Goal: Task Accomplishment & Management: Manage account settings

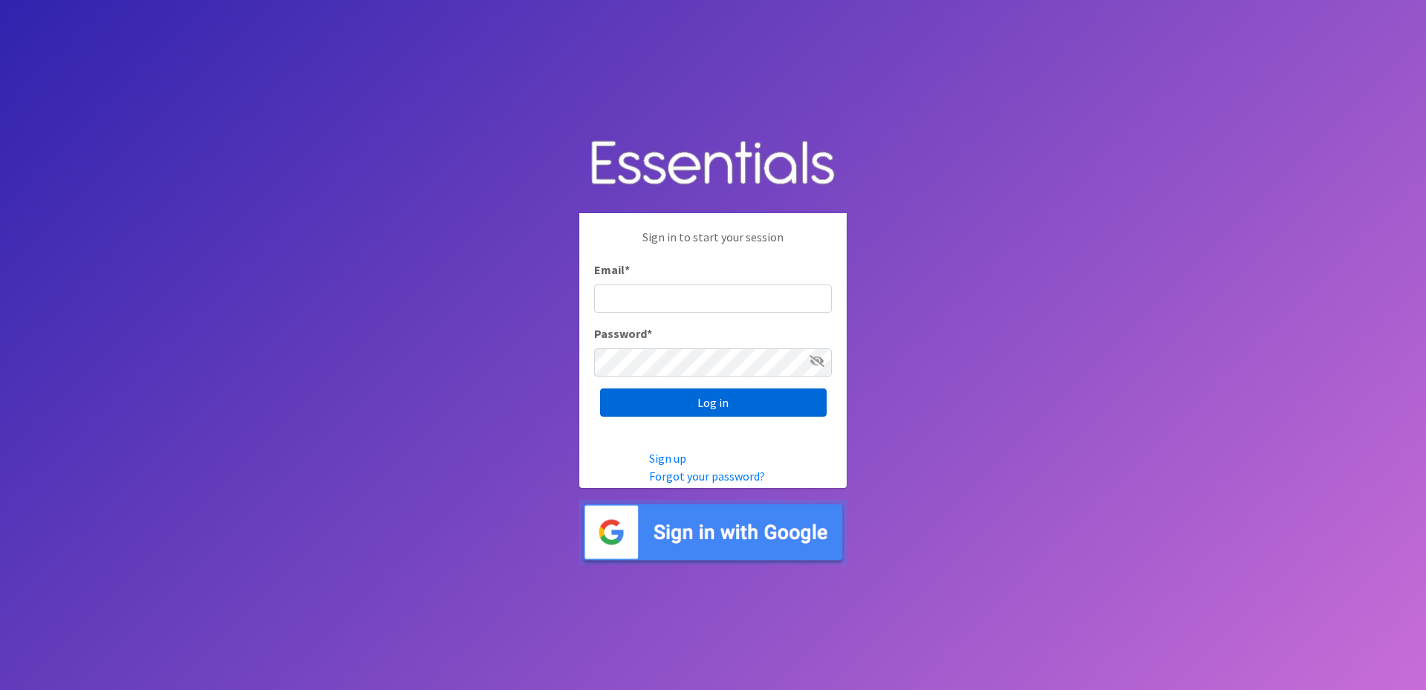
type input "[EMAIL_ADDRESS][DOMAIN_NAME]"
click at [707, 396] on input "Log in" at bounding box center [713, 402] width 226 height 28
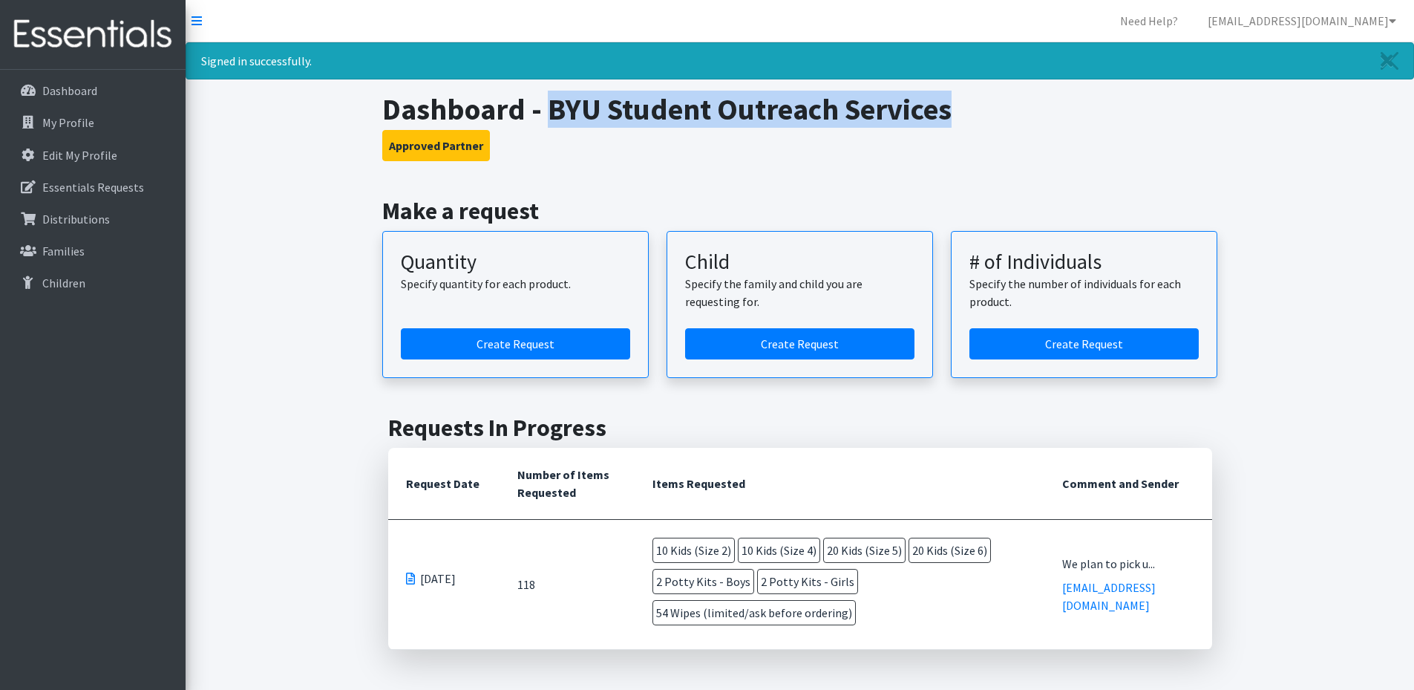
drag, startPoint x: 964, startPoint y: 108, endPoint x: 546, endPoint y: 109, distance: 417.3
click at [546, 109] on h1 "Dashboard - BYU Student Outreach Services" at bounding box center [799, 109] width 835 height 36
copy h1 "BYU Student Outreach Services"
click at [1390, 22] on icon at bounding box center [1392, 21] width 7 height 12
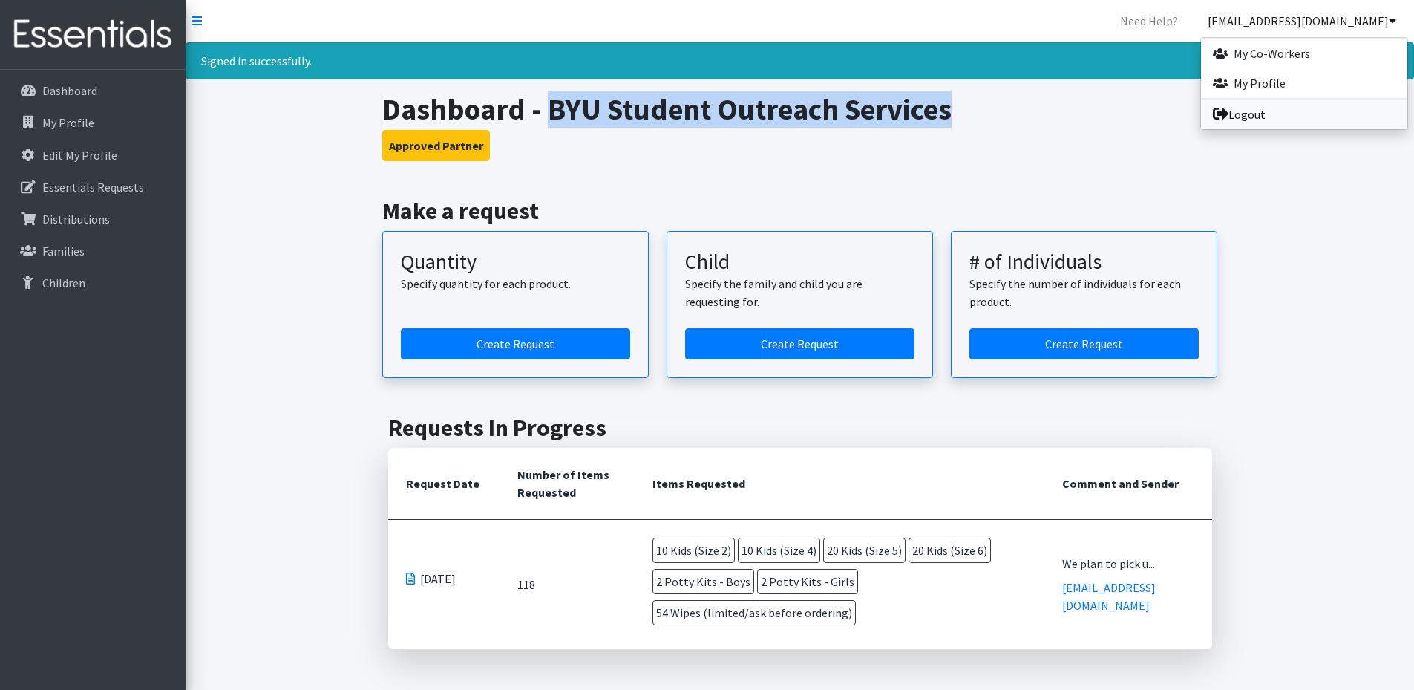
click at [1221, 111] on icon at bounding box center [1221, 114] width 16 height 12
